Goal: Ask a question

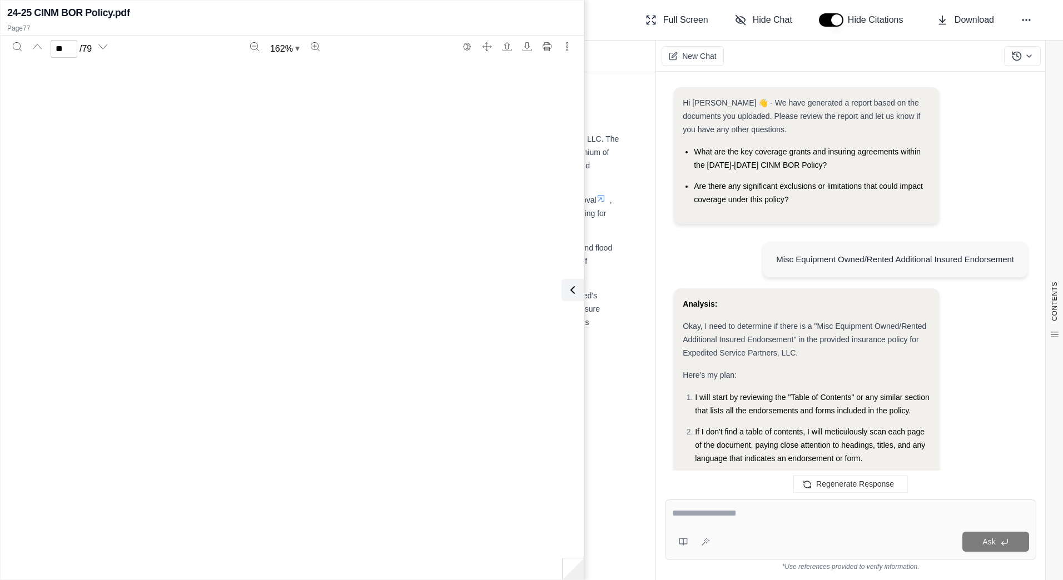
scroll to position [54384, 0]
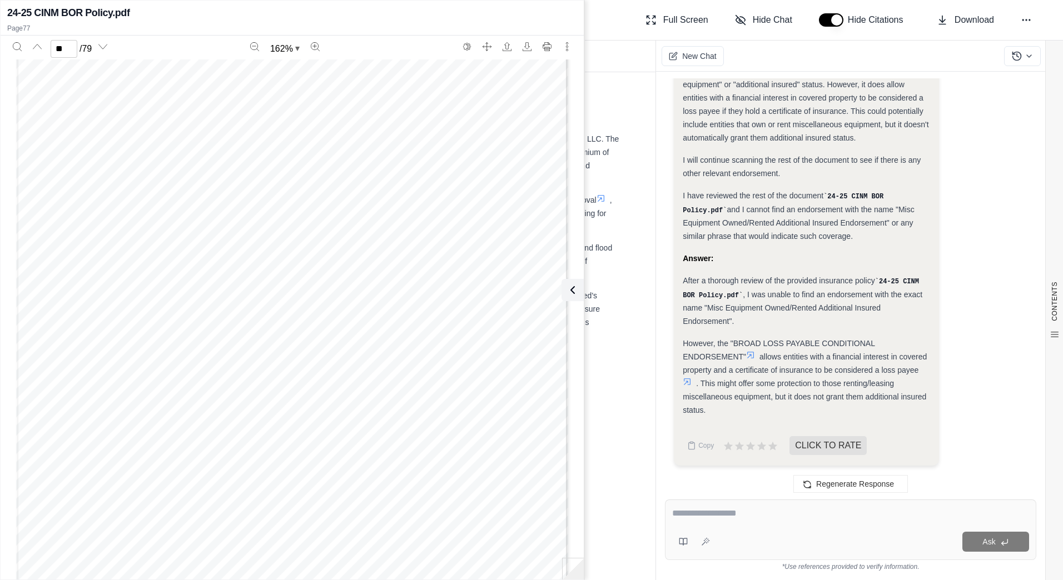
click at [761, 521] on div at bounding box center [850, 515] width 357 height 17
drag, startPoint x: 243, startPoint y: 189, endPoint x: 365, endPoint y: 189, distance: 122.3
click at [365, 189] on span "BROAD LOSS PAYABLE" at bounding box center [308, 189] width 127 height 11
copy span "BROAD LOSS PAYABLE"
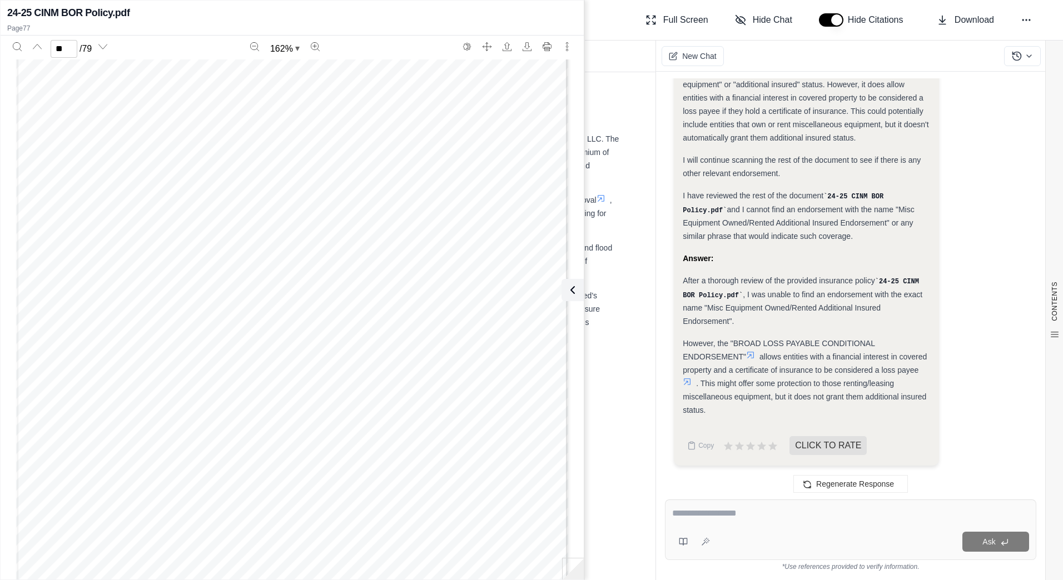
drag, startPoint x: 747, startPoint y: 513, endPoint x: 741, endPoint y: 511, distance: 6.0
click at [747, 513] on textarea at bounding box center [850, 513] width 357 height 13
paste textarea "**********"
type textarea "**********"
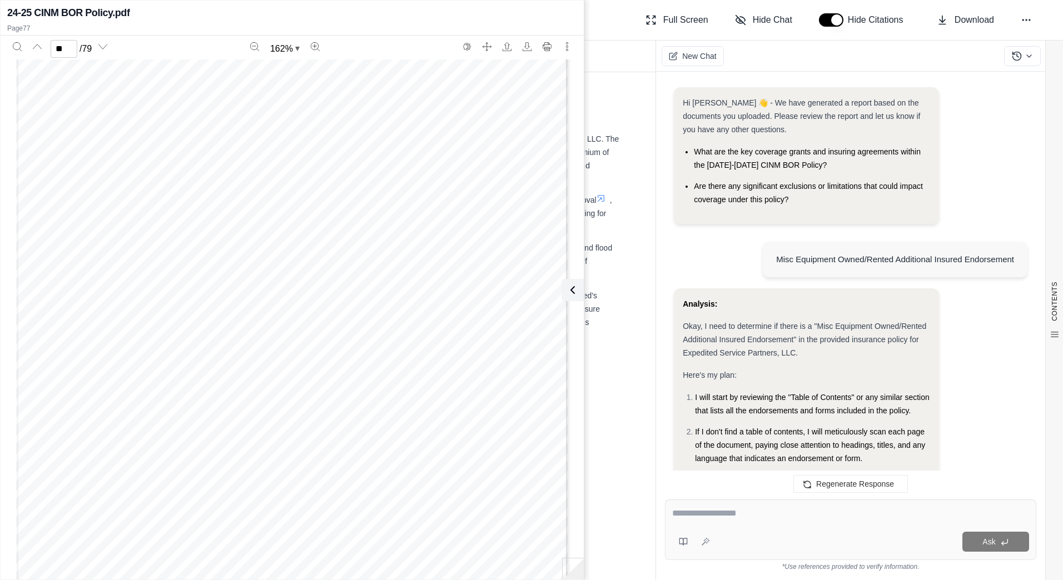
scroll to position [2169, 0]
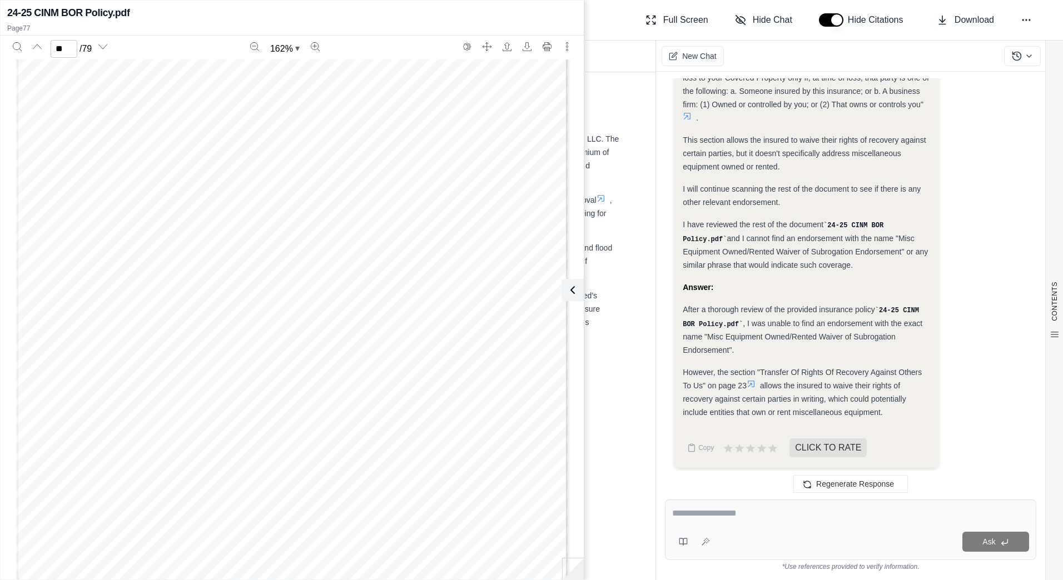
click at [752, 383] on icon at bounding box center [750, 384] width 9 height 9
click at [749, 380] on icon at bounding box center [750, 384] width 9 height 9
click at [754, 382] on icon at bounding box center [750, 384] width 9 height 9
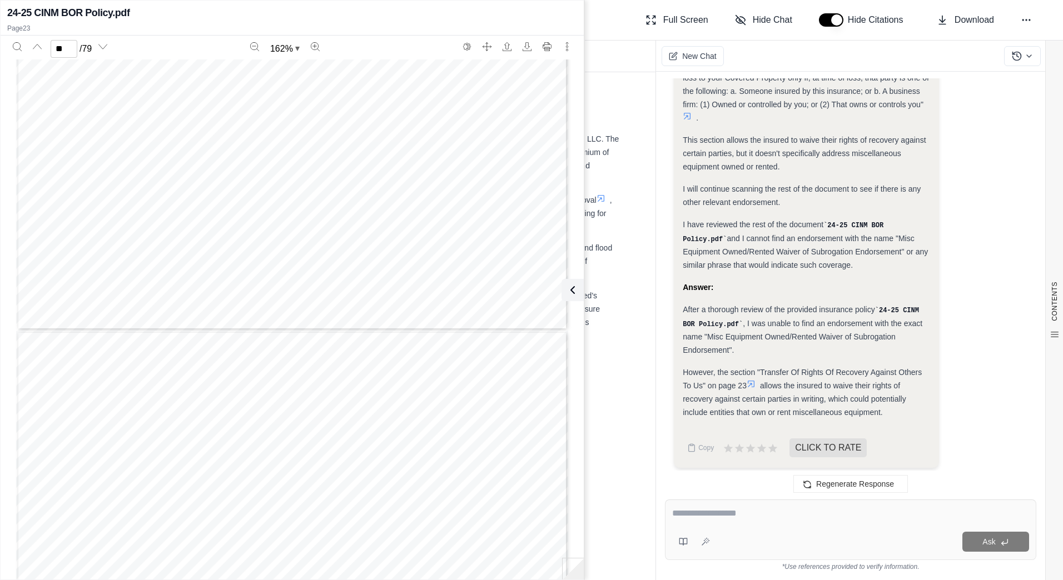
type input "**"
drag, startPoint x: 127, startPoint y: 105, endPoint x: 466, endPoint y: 103, distance: 339.5
click at [466, 103] on div "VIM 001 05 18 Includes copyrighted material of Insurance Services Office, Inc. …" at bounding box center [292, 425] width 552 height 714
click at [466, 103] on span "COMMERCIAL INLAND MARINE CONDITIONS" at bounding box center [308, 110] width 352 height 16
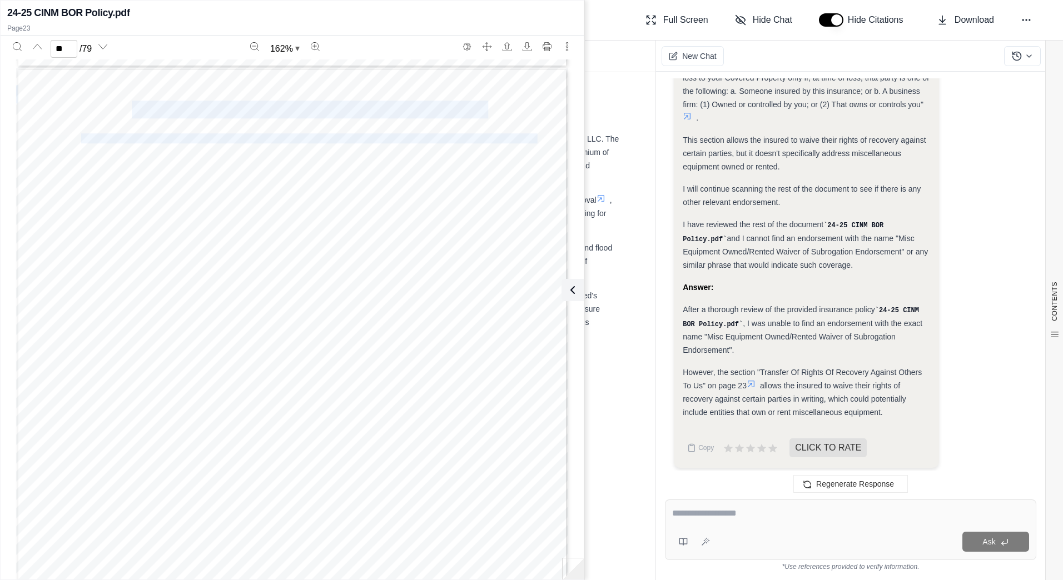
drag, startPoint x: 129, startPoint y: 111, endPoint x: 487, endPoint y: 112, distance: 357.9
click at [487, 112] on div "VIM 001 05 18 Includes copyrighted material of Insurance Services Office, Inc. …" at bounding box center [292, 425] width 552 height 714
click at [482, 112] on div "VIM 001 05 18 Includes copyrighted material of Insurance Services Office, Inc. …" at bounding box center [292, 425] width 552 height 714
drag, startPoint x: 128, startPoint y: 108, endPoint x: 480, endPoint y: 112, distance: 351.8
click at [480, 112] on div "VIM 001 05 18 Includes copyrighted material of Insurance Services Office, Inc. …" at bounding box center [292, 425] width 552 height 714
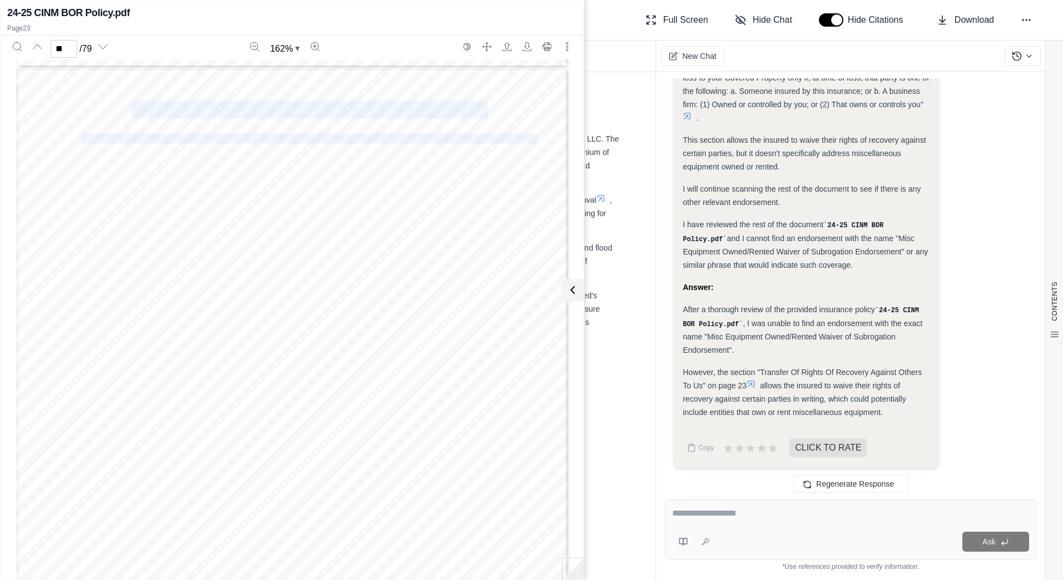
drag, startPoint x: 480, startPoint y: 112, endPoint x: 461, endPoint y: 116, distance: 20.0
click at [461, 116] on span "COMMERCIAL INLAND MARINE CONDITIONS" at bounding box center [308, 110] width 352 height 16
drag, startPoint x: 127, startPoint y: 108, endPoint x: 282, endPoint y: 109, distance: 154.5
click at [282, 109] on div "VIM 001 05 18 Includes copyrighted material of Insurance Services Office, Inc. …" at bounding box center [292, 425] width 552 height 714
click at [285, 111] on span "COMMERCIAL INLAND MARINE CONDITIONS" at bounding box center [308, 110] width 352 height 16
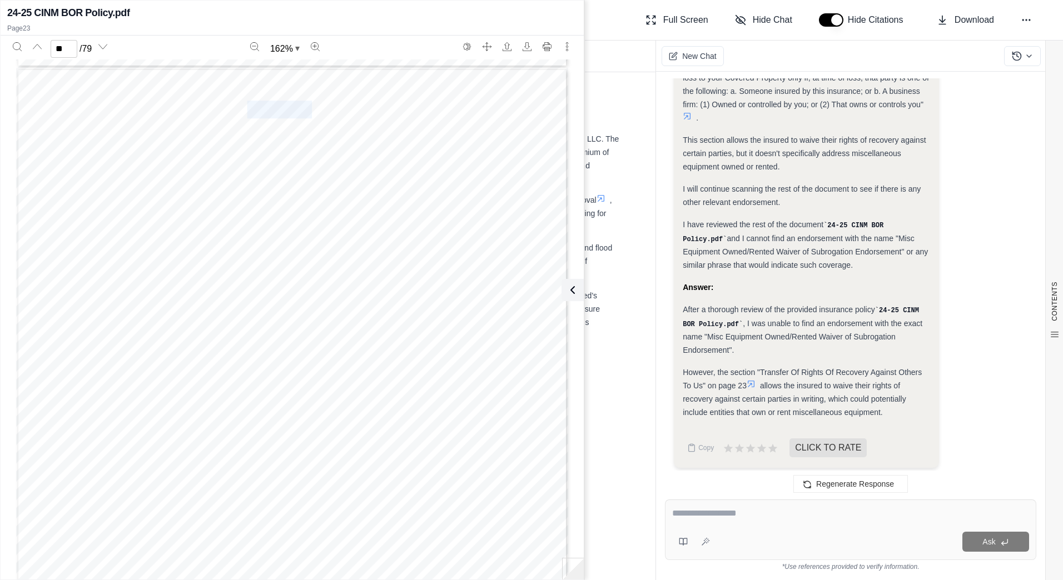
click at [285, 111] on span "COMMERCIAL INLAND MARINE CONDITIONS" at bounding box center [308, 110] width 352 height 16
drag, startPoint x: 285, startPoint y: 111, endPoint x: 452, endPoint y: 111, distance: 167.3
click at [441, 112] on span "COMMERCIAL INLAND MARINE CONDITIONS" at bounding box center [308, 110] width 352 height 16
drag, startPoint x: 481, startPoint y: 109, endPoint x: 129, endPoint y: 106, distance: 351.2
click at [129, 106] on div "VIM 001 05 18 Includes copyrighted material of Insurance Services Office, Inc. …" at bounding box center [292, 425] width 552 height 714
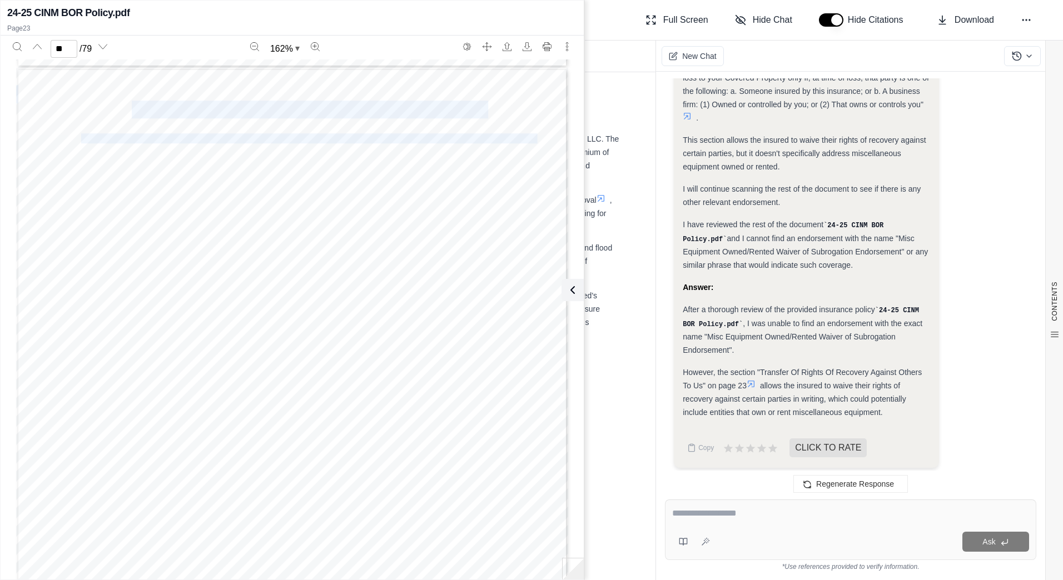
copy div "COMMERCIAL INLAND MARINE CONDITIONS The following conditions apply in addition …"
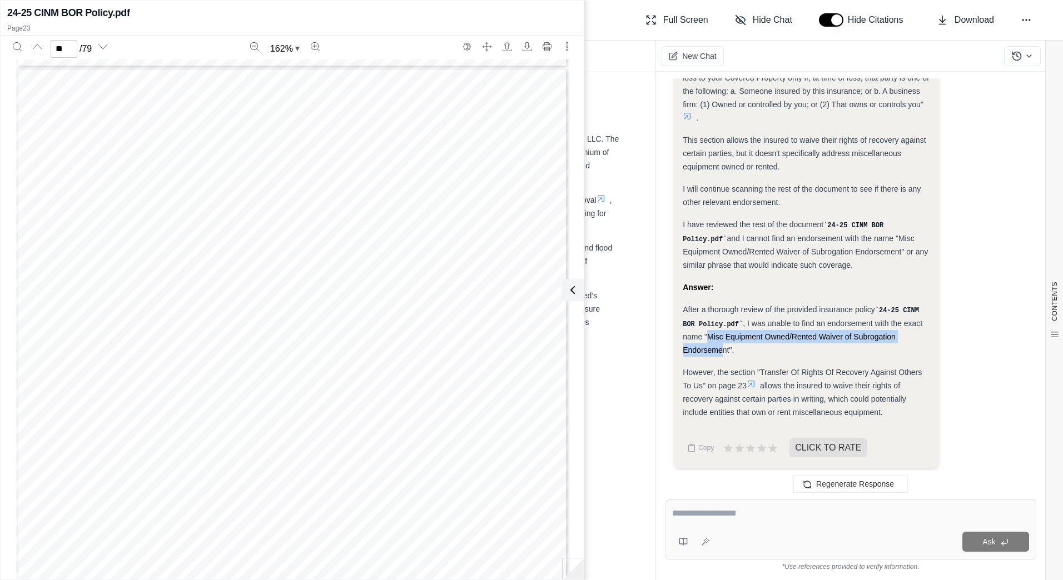
drag, startPoint x: 708, startPoint y: 334, endPoint x: 724, endPoint y: 349, distance: 22.0
click at [724, 349] on span ", I was unable to find an endorsement with the exact name "Misc Equipment Owned…" at bounding box center [802, 337] width 240 height 36
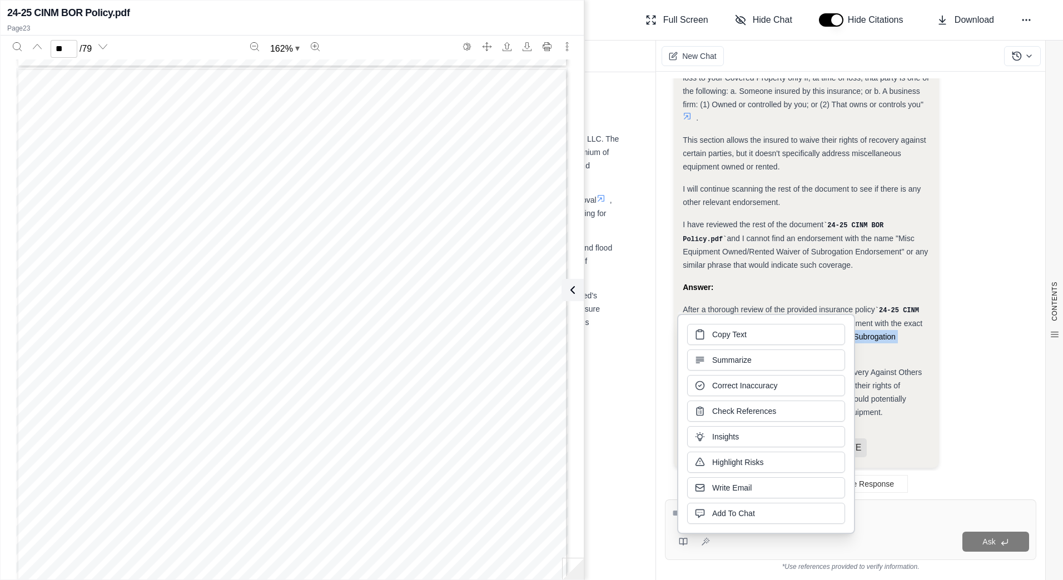
drag, startPoint x: 724, startPoint y: 349, endPoint x: 725, endPoint y: 335, distance: 14.5
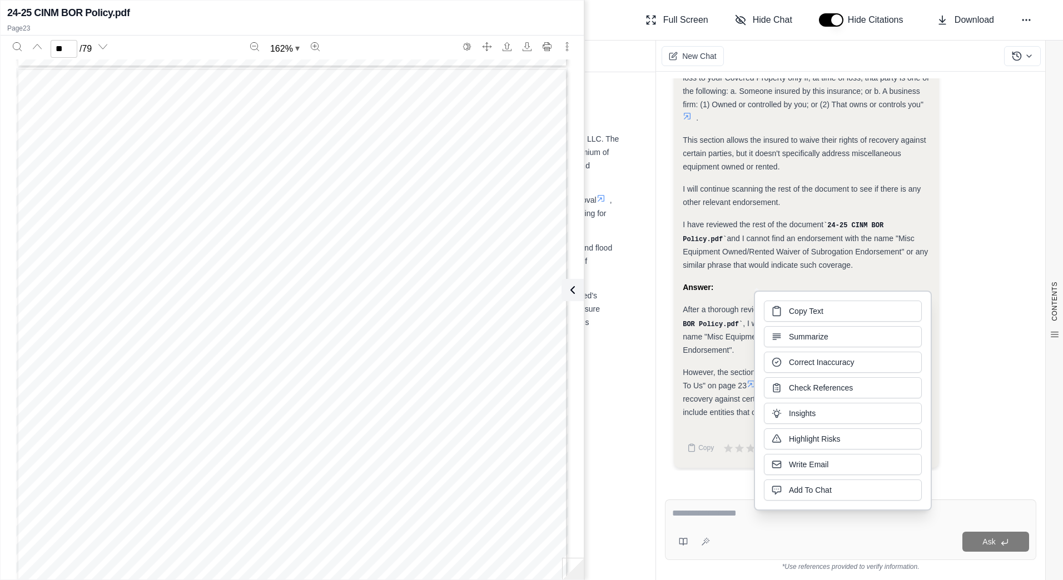
click at [755, 526] on div "Ask" at bounding box center [850, 530] width 371 height 61
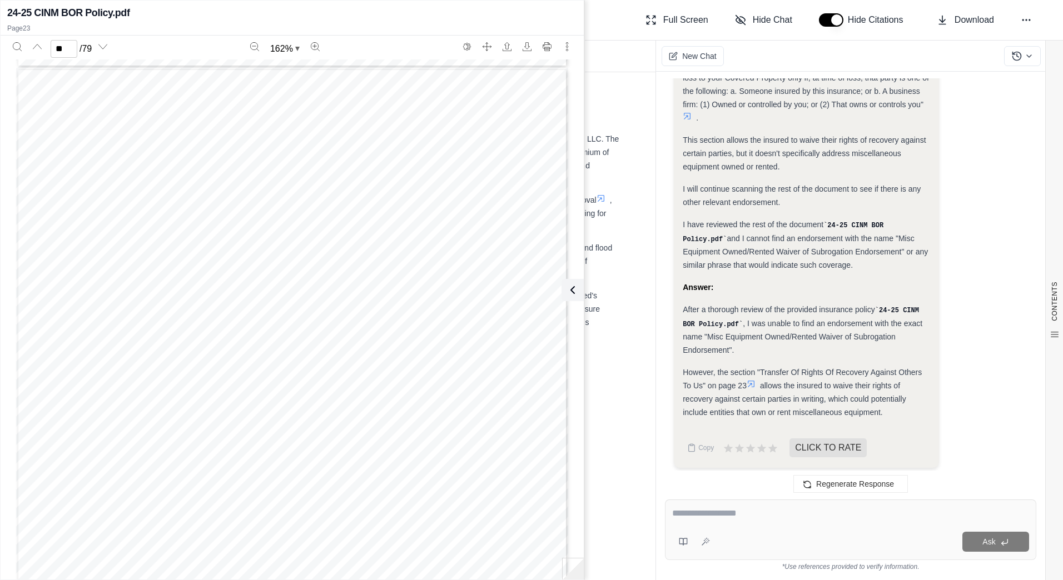
paste textarea "**********"
type textarea "**********"
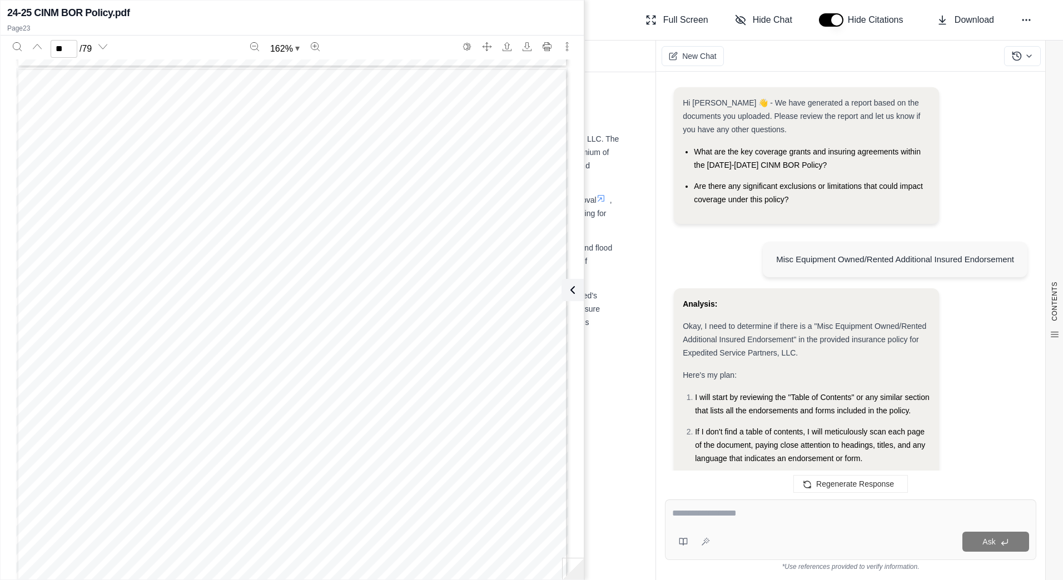
scroll to position [3414, 0]
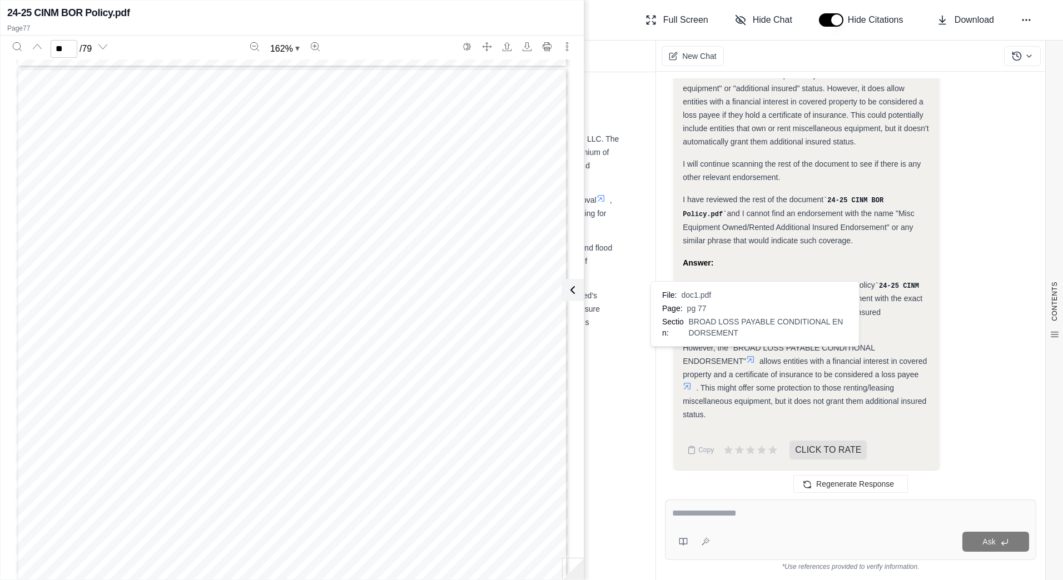
click at [752, 356] on icon at bounding box center [750, 359] width 7 height 7
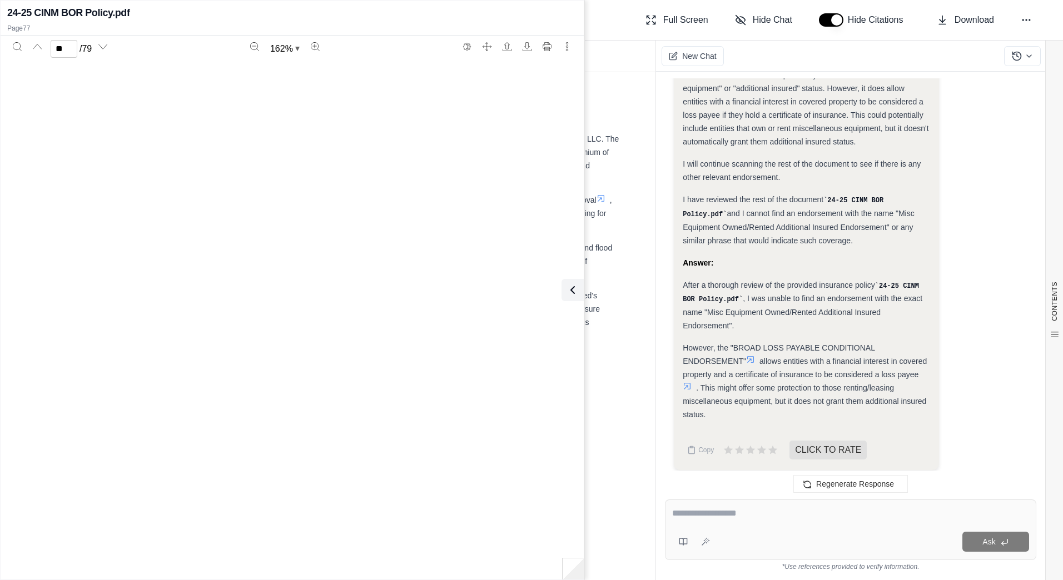
type input "**"
click at [691, 382] on icon at bounding box center [686, 386] width 9 height 9
click at [691, 383] on icon at bounding box center [686, 386] width 9 height 9
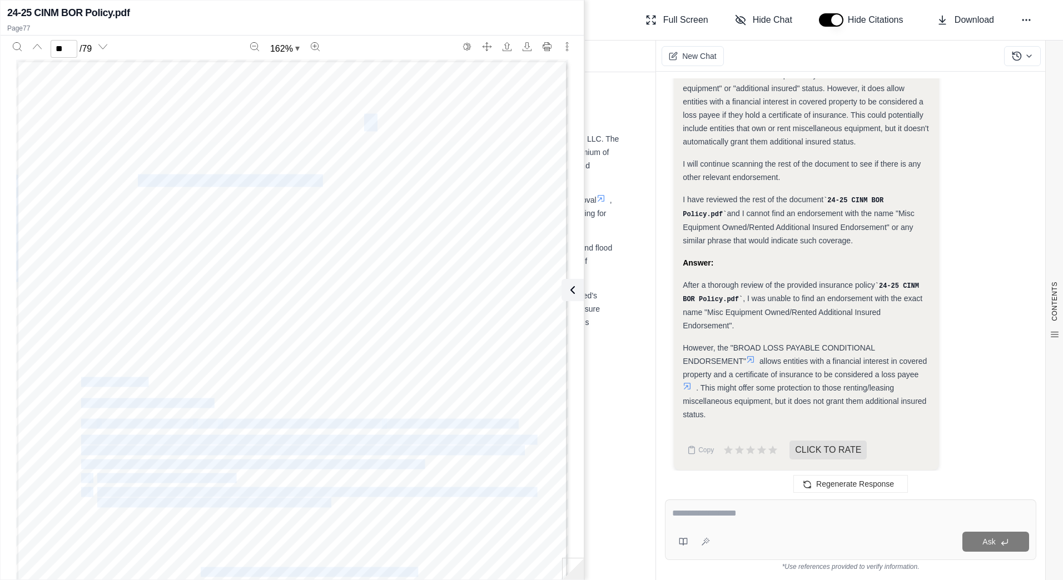
drag, startPoint x: 132, startPoint y: 184, endPoint x: 303, endPoint y: 179, distance: 170.7
click at [303, 179] on div "ASC 00 10 IM19 01 98 Copyright 2008, POLICY CHANGE Page 1 of 1 POLICY CHANGE Ef…" at bounding box center [292, 417] width 552 height 714
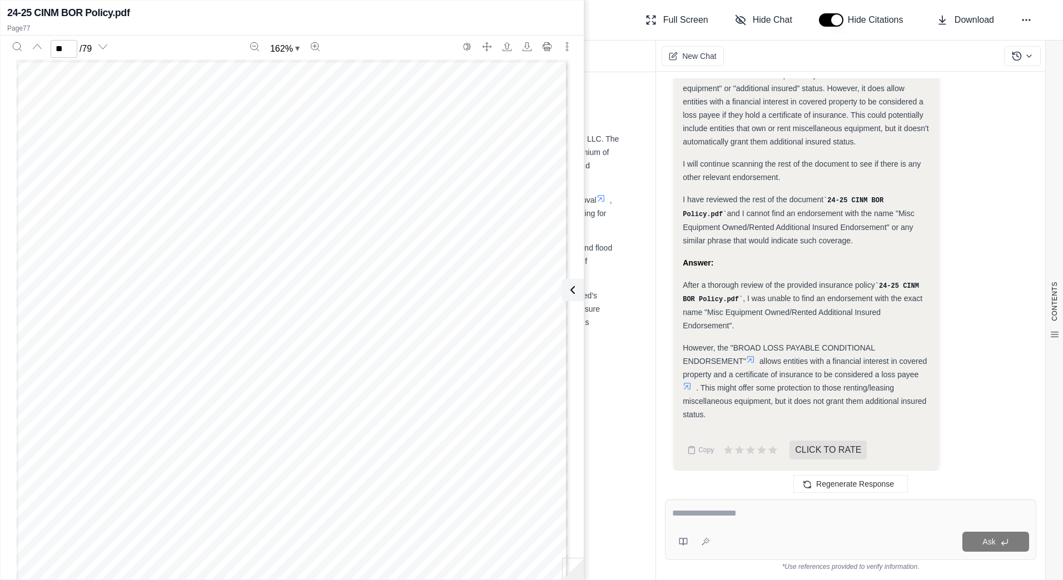
click at [306, 177] on span "EXPEDITED SERVICE PARTNERS, LLC" at bounding box center [248, 180] width 221 height 11
drag, startPoint x: 136, startPoint y: 182, endPoint x: 296, endPoint y: 183, distance: 160.6
click at [296, 183] on span "EXPEDITED SERVICE PARTNERS, LLC" at bounding box center [248, 180] width 221 height 11
copy span "EXPEDITED SERVICE PARTNER"
